Goal: Task Accomplishment & Management: Complete application form

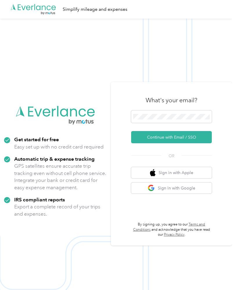
click at [199, 143] on button "Continue with Email / SSO" at bounding box center [171, 137] width 81 height 12
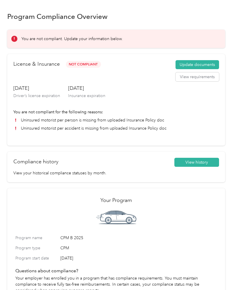
click at [201, 80] on button "View requirements" at bounding box center [198, 76] width 44 height 9
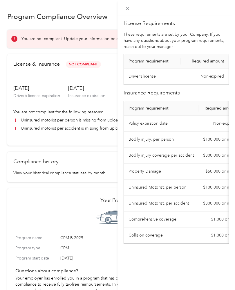
click at [124, 11] on span at bounding box center [128, 8] width 8 height 8
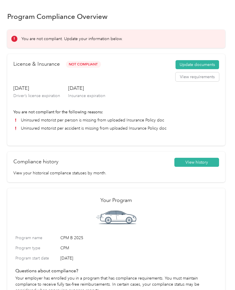
click at [200, 65] on button "Update documents" at bounding box center [198, 64] width 44 height 9
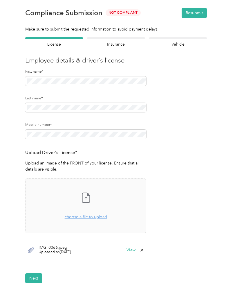
scroll to position [5, 0]
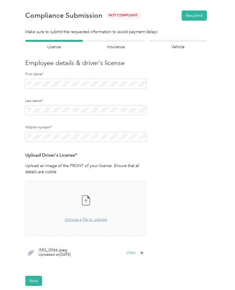
click at [123, 44] on h4 "Insurance" at bounding box center [116, 47] width 58 height 6
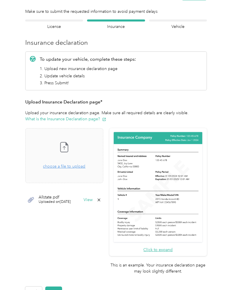
scroll to position [29, 0]
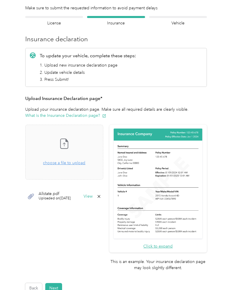
click at [93, 196] on button "View" at bounding box center [88, 196] width 9 height 4
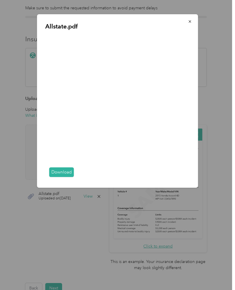
click at [185, 25] on button "button" at bounding box center [190, 21] width 12 height 10
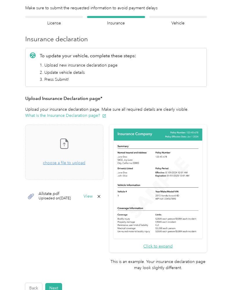
click at [93, 198] on button "View" at bounding box center [88, 196] width 9 height 4
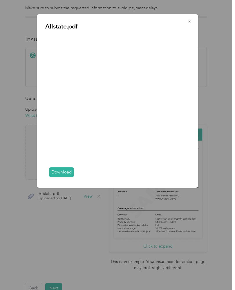
click at [188, 25] on button "button" at bounding box center [190, 21] width 12 height 10
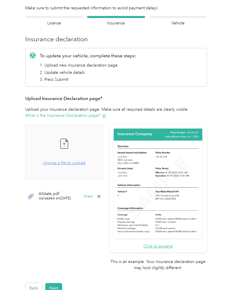
click at [103, 208] on div "Take a photo or choose a photo from your library Drag and drop your file here, …" at bounding box center [64, 199] width 78 height 148
click at [93, 198] on button "View" at bounding box center [88, 196] width 9 height 4
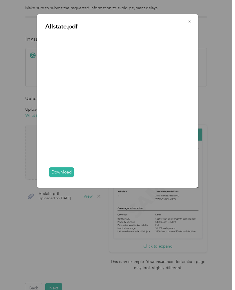
click at [190, 23] on icon "button" at bounding box center [190, 21] width 4 height 4
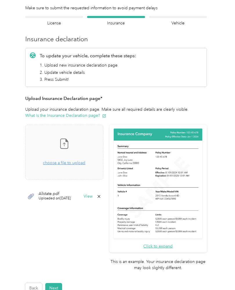
click at [53, 25] on h4 "License" at bounding box center [54, 23] width 58 height 6
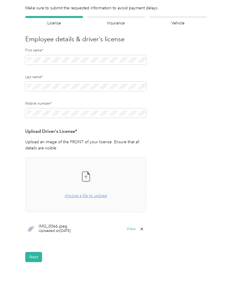
click at [181, 22] on h4 "Vehicle" at bounding box center [178, 23] width 58 height 6
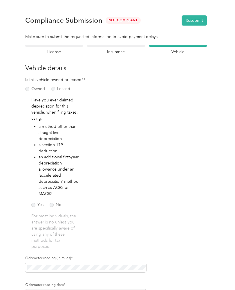
click at [123, 49] on h4 "Insurance" at bounding box center [116, 52] width 58 height 6
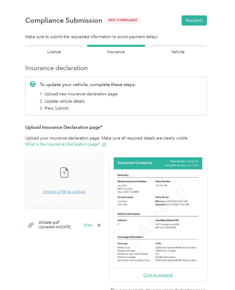
click at [93, 225] on button "View" at bounding box center [88, 225] width 9 height 4
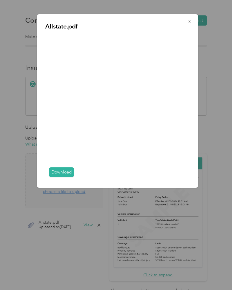
click at [186, 26] on button "button" at bounding box center [190, 21] width 12 height 10
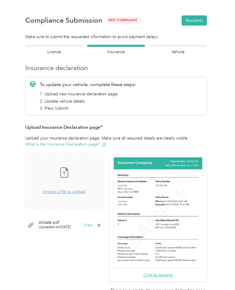
click at [62, 47] on div "Employee details & driver’s license License" at bounding box center [54, 50] width 58 height 10
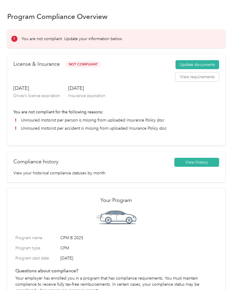
click at [203, 63] on button "Update documents" at bounding box center [198, 64] width 44 height 9
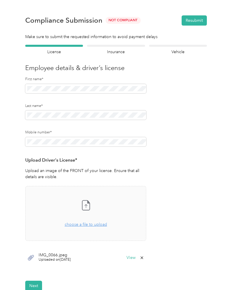
click at [136, 256] on button "View" at bounding box center [131, 258] width 9 height 4
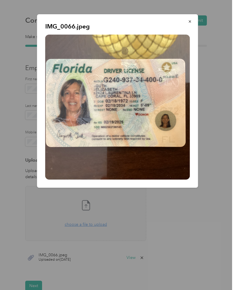
click at [190, 25] on button "button" at bounding box center [190, 21] width 12 height 10
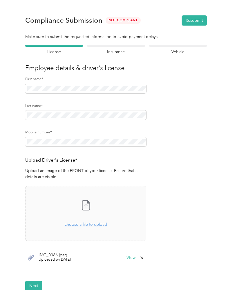
click at [122, 52] on h4 "Insurance" at bounding box center [116, 52] width 58 height 6
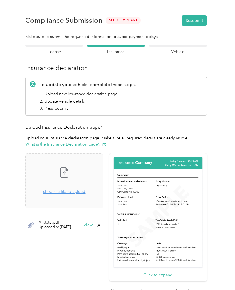
click at [93, 226] on button "View" at bounding box center [88, 225] width 9 height 4
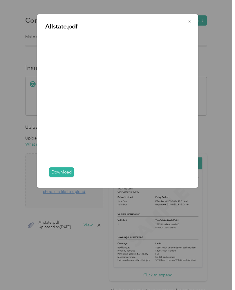
click at [189, 25] on button "button" at bounding box center [190, 21] width 12 height 10
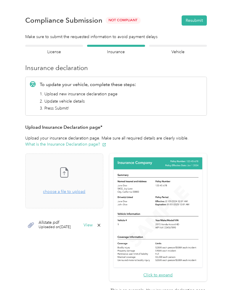
click at [86, 143] on button "What is the Insurance Declaration page?" at bounding box center [65, 144] width 81 height 6
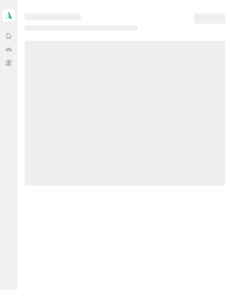
scroll to position [24, 0]
